Goal: Information Seeking & Learning: Find specific fact

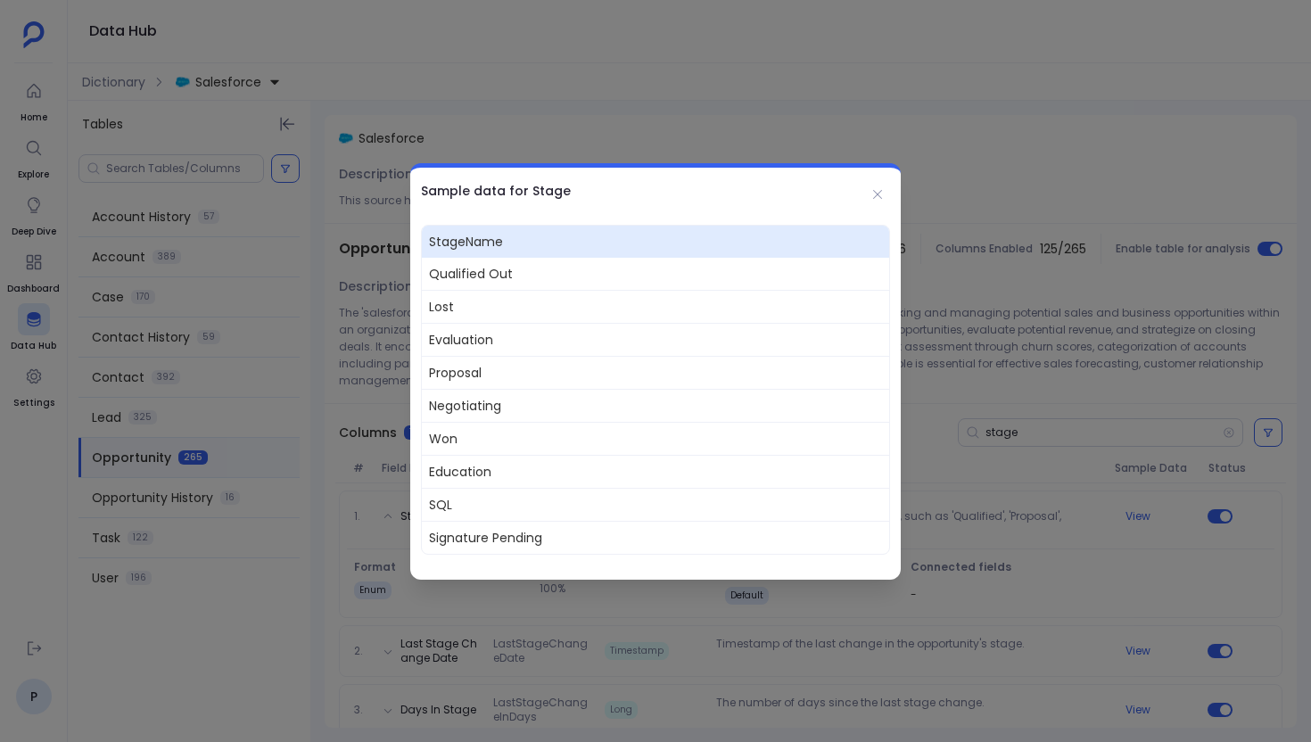
click at [112, 85] on div at bounding box center [655, 371] width 1311 height 742
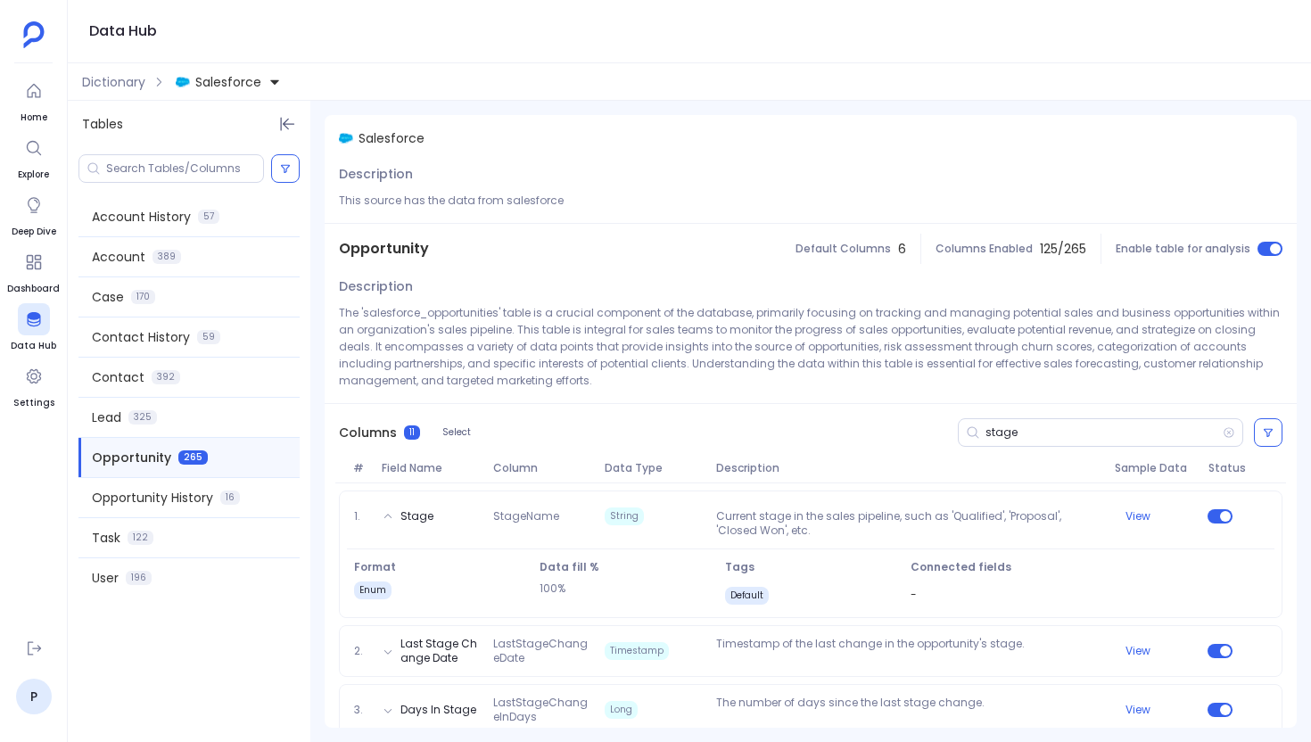
click at [112, 85] on span "Dictionary" at bounding box center [113, 82] width 63 height 18
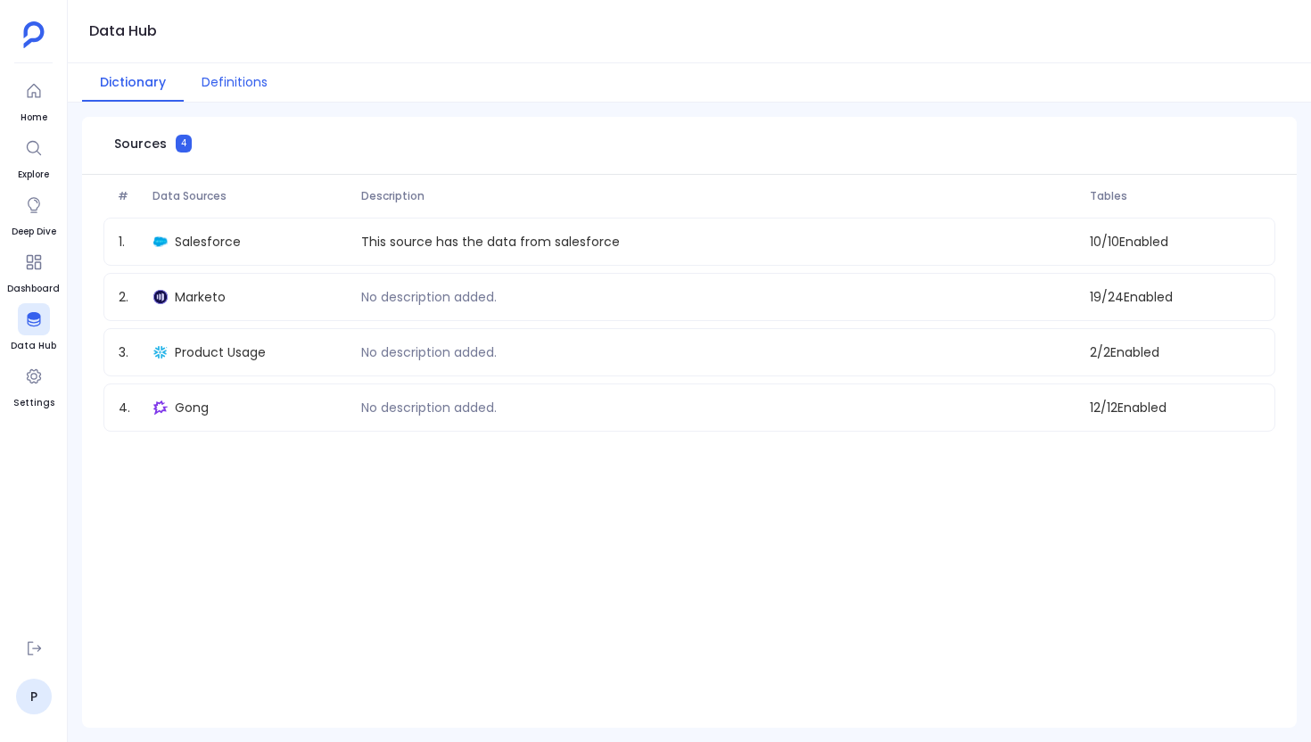
click at [248, 90] on button "Definitions" at bounding box center [235, 82] width 102 height 38
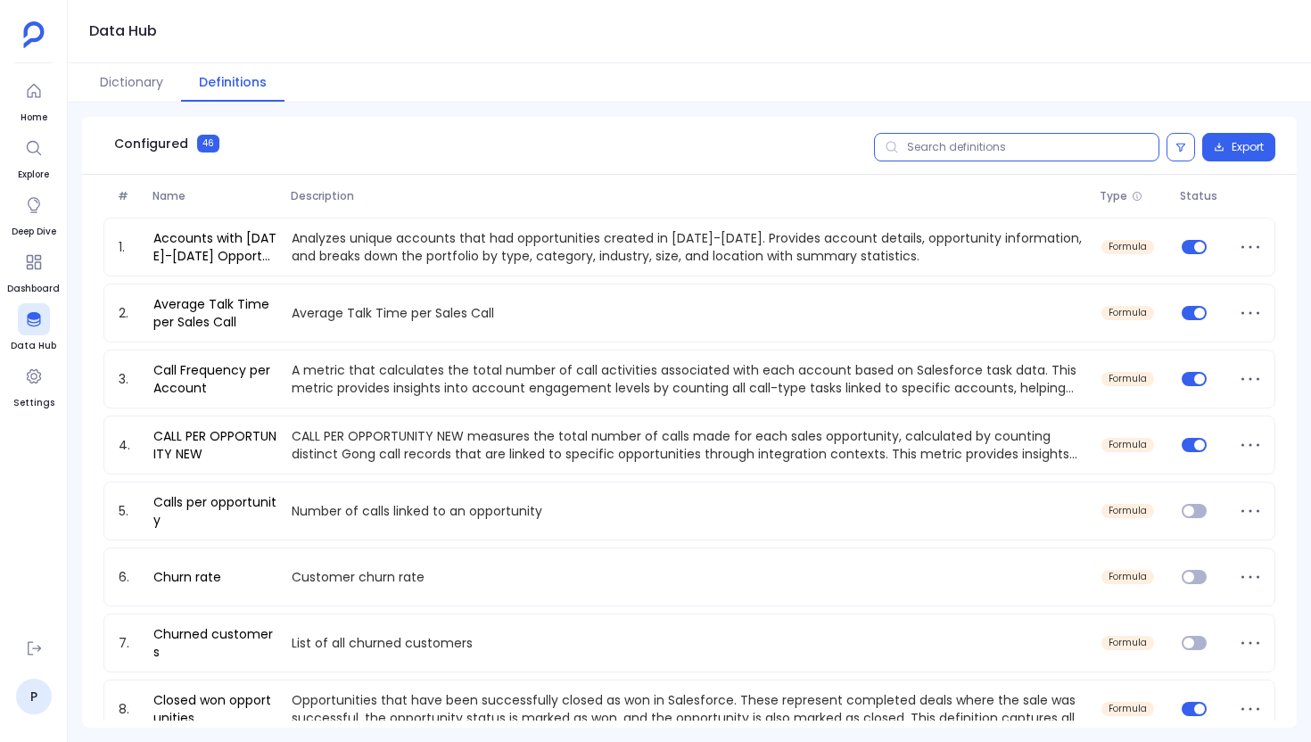
click at [932, 137] on input "text" at bounding box center [1016, 147] width 285 height 29
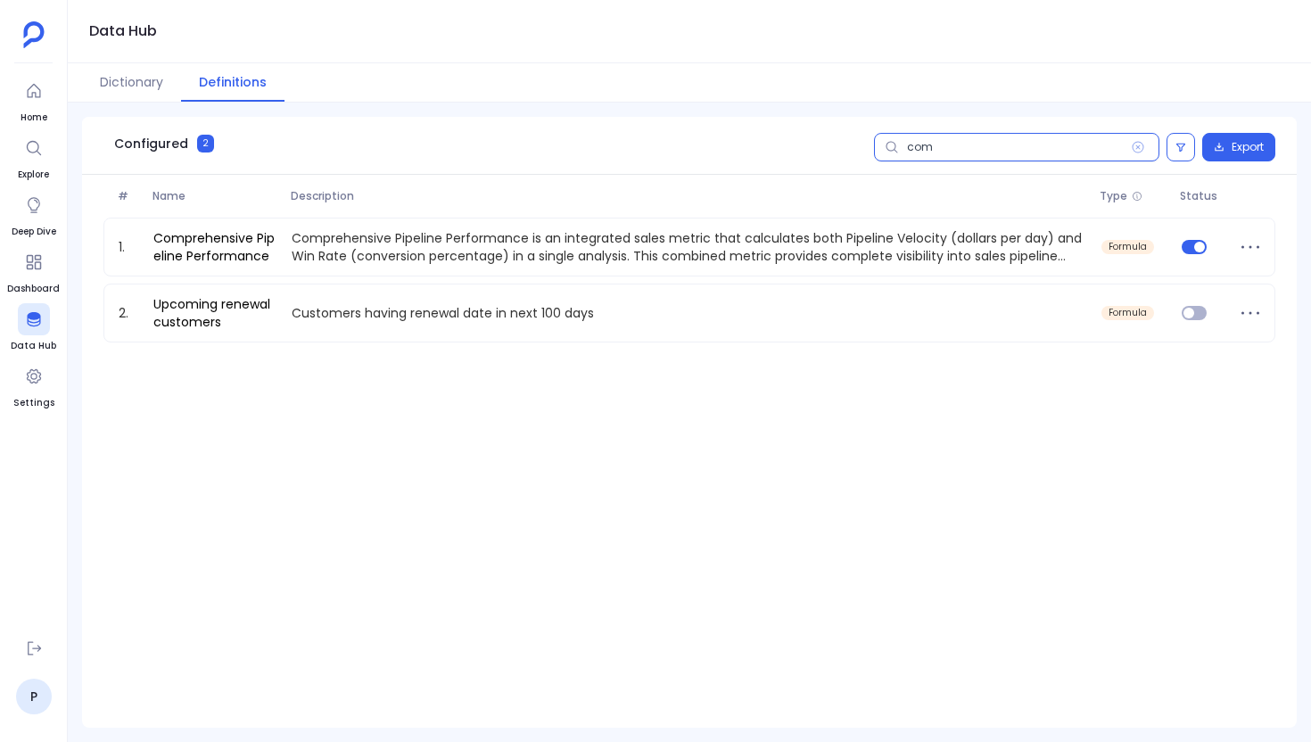
type input "com"
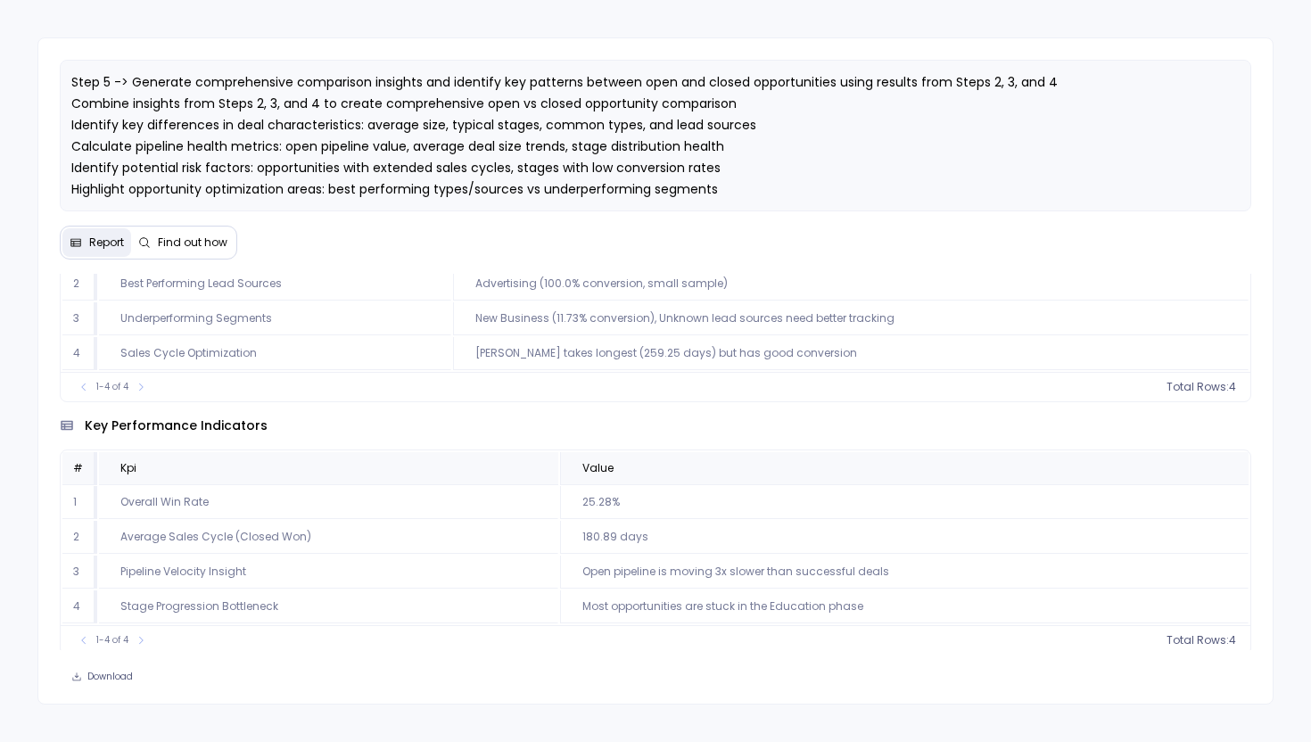
scroll to position [1220, 0]
